Goal: Transaction & Acquisition: Book appointment/travel/reservation

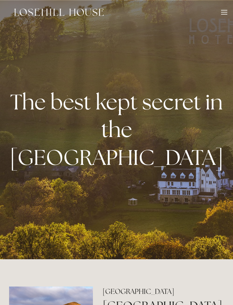
click at [225, 14] on div at bounding box center [224, 13] width 6 height 6
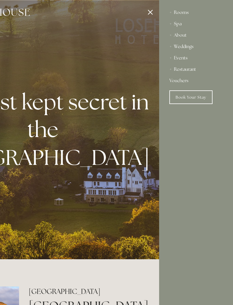
click at [186, 13] on div "Rooms" at bounding box center [197, 12] width 54 height 11
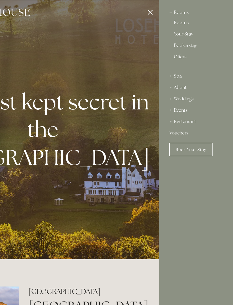
click at [191, 49] on link "Book a stay" at bounding box center [196, 46] width 44 height 7
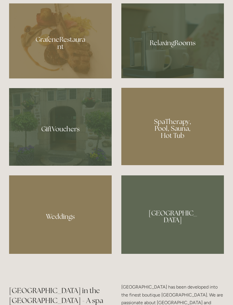
scroll to position [481, 0]
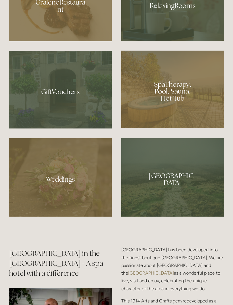
click at [214, 128] on div at bounding box center [173, 89] width 103 height 77
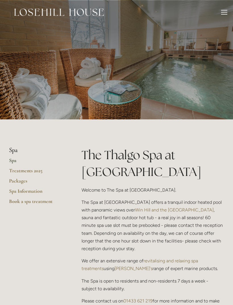
click at [224, 14] on div at bounding box center [224, 14] width 6 height 1
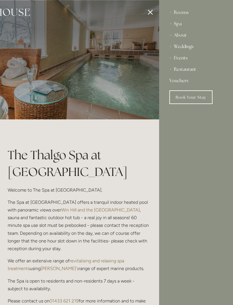
click at [185, 13] on div "Rooms" at bounding box center [197, 12] width 54 height 11
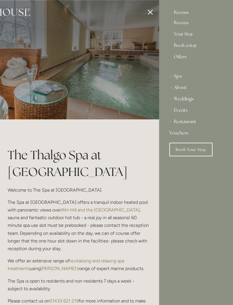
click at [197, 146] on link "Book Your Stay" at bounding box center [191, 150] width 43 height 14
